Goal: Find specific page/section: Find specific page/section

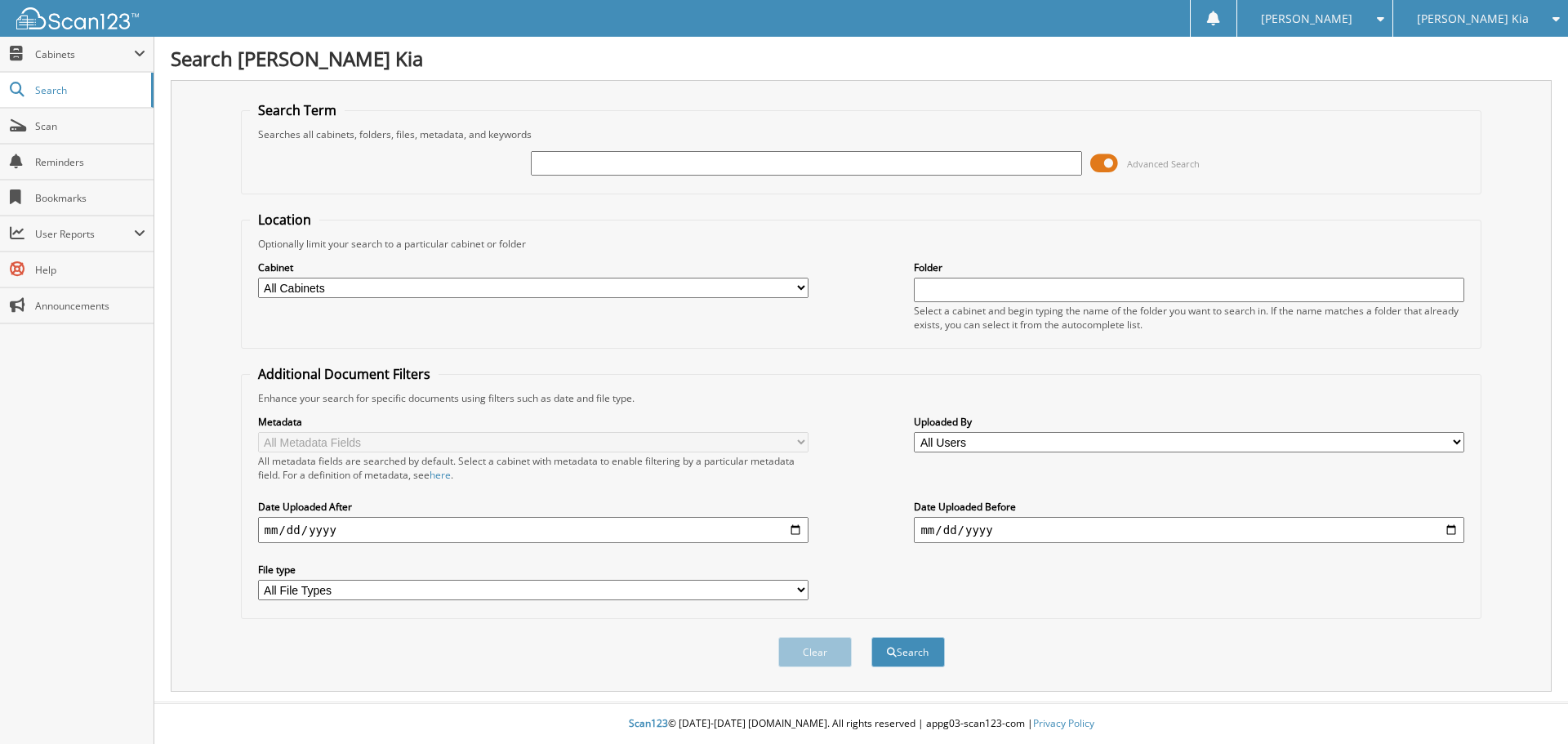
click at [601, 167] on input "text" at bounding box center [805, 162] width 550 height 25
type input "MG055626"
click at [871, 637] on button "Search" at bounding box center [908, 651] width 74 height 31
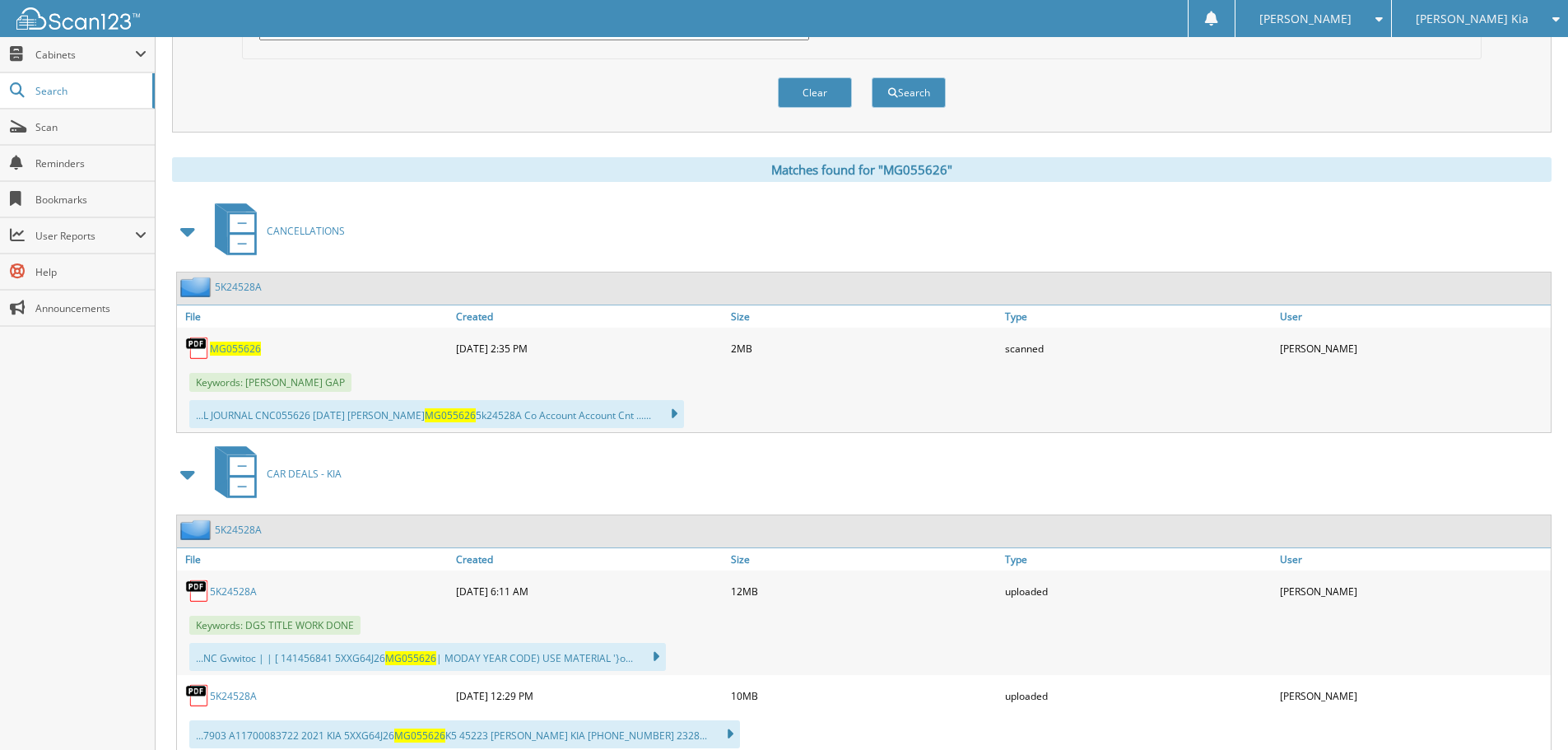
scroll to position [659, 0]
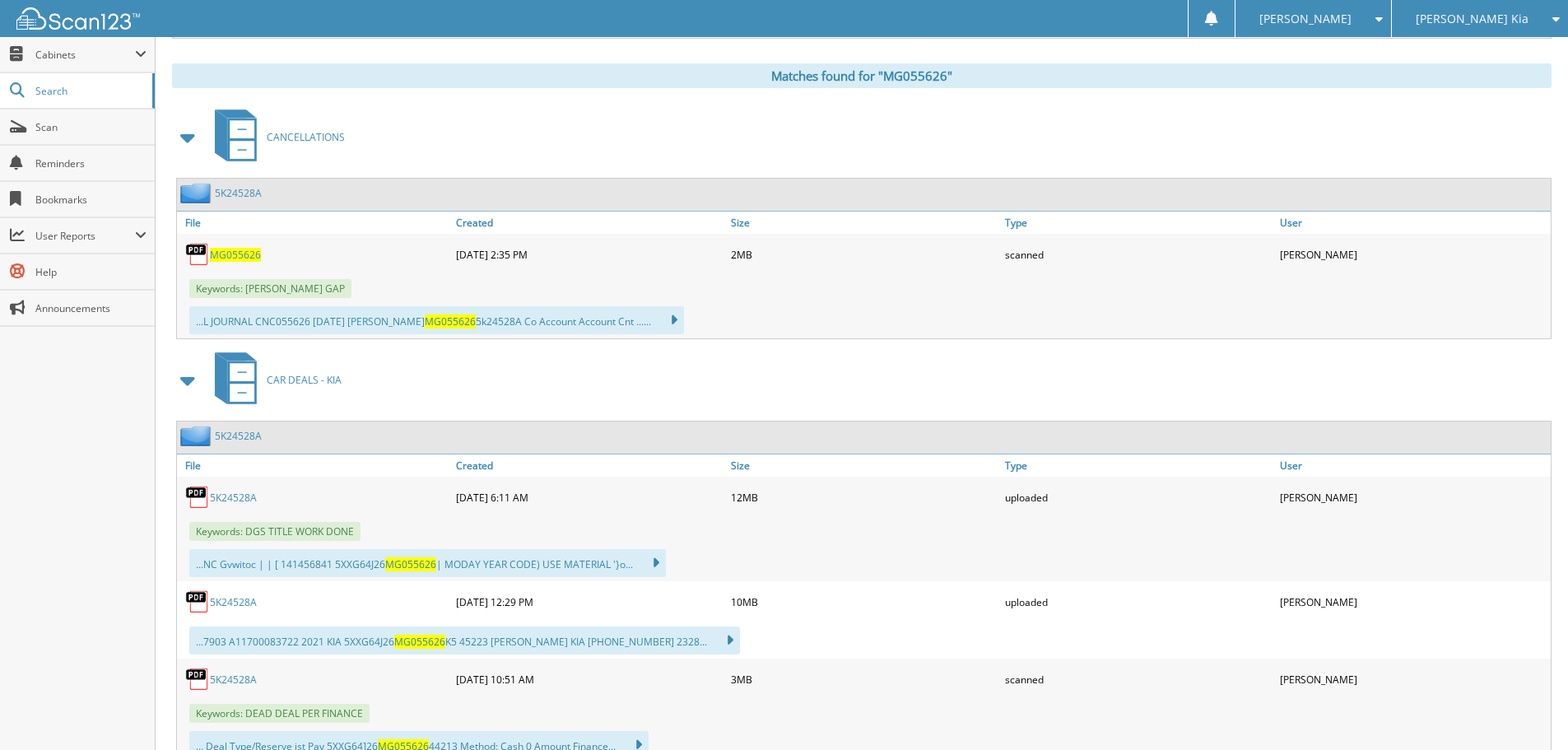
click at [253, 258] on span "MG055626" at bounding box center [235, 255] width 51 height 14
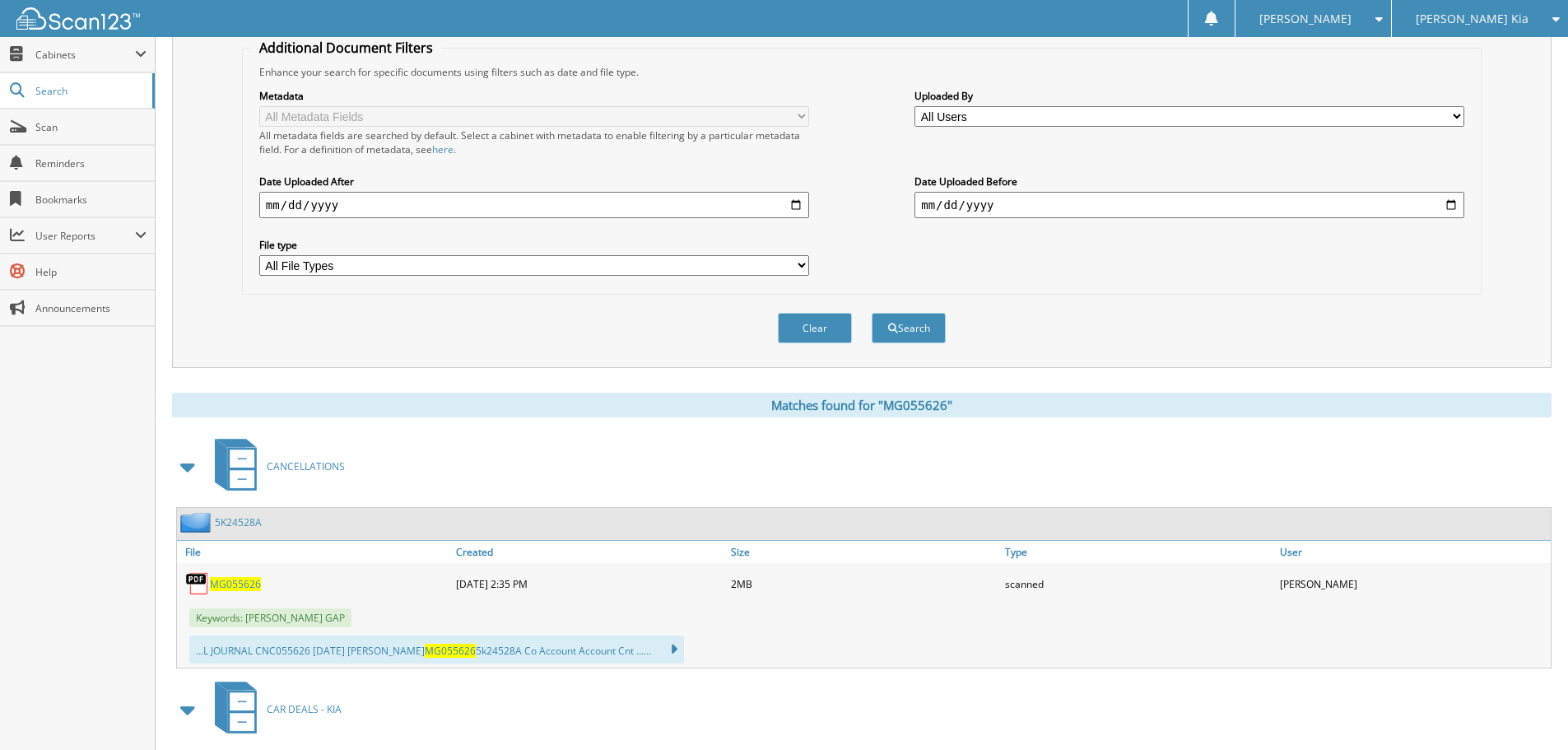
scroll to position [0, 0]
